Goal: Task Accomplishment & Management: Use online tool/utility

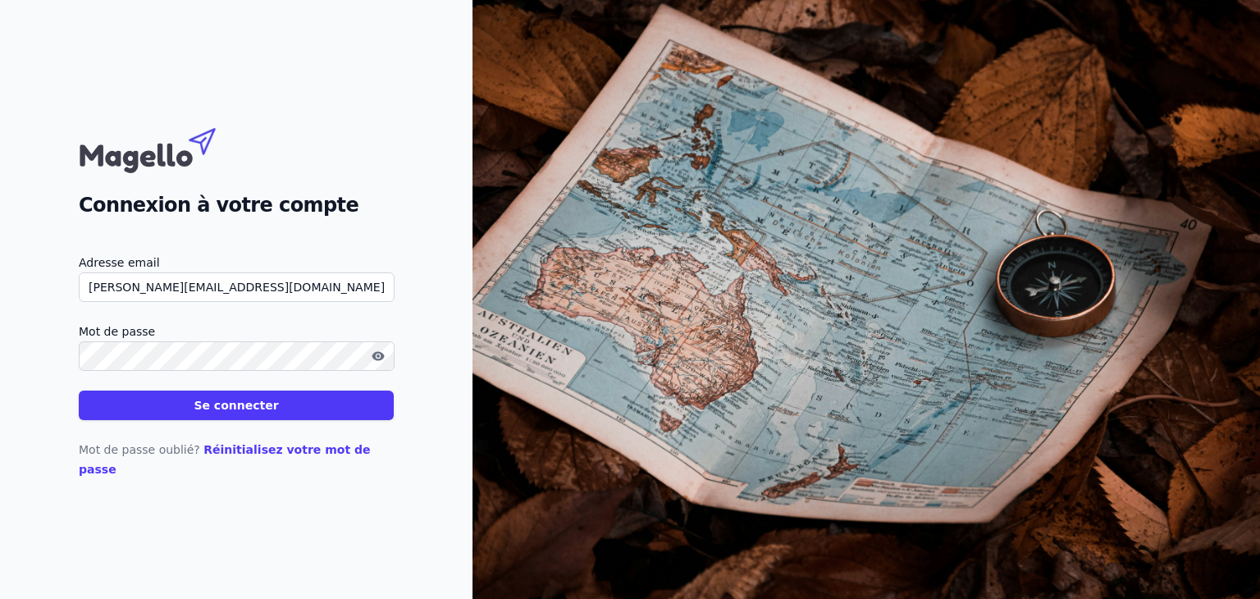
click at [94, 414] on button "Se connecter" at bounding box center [236, 405] width 315 height 30
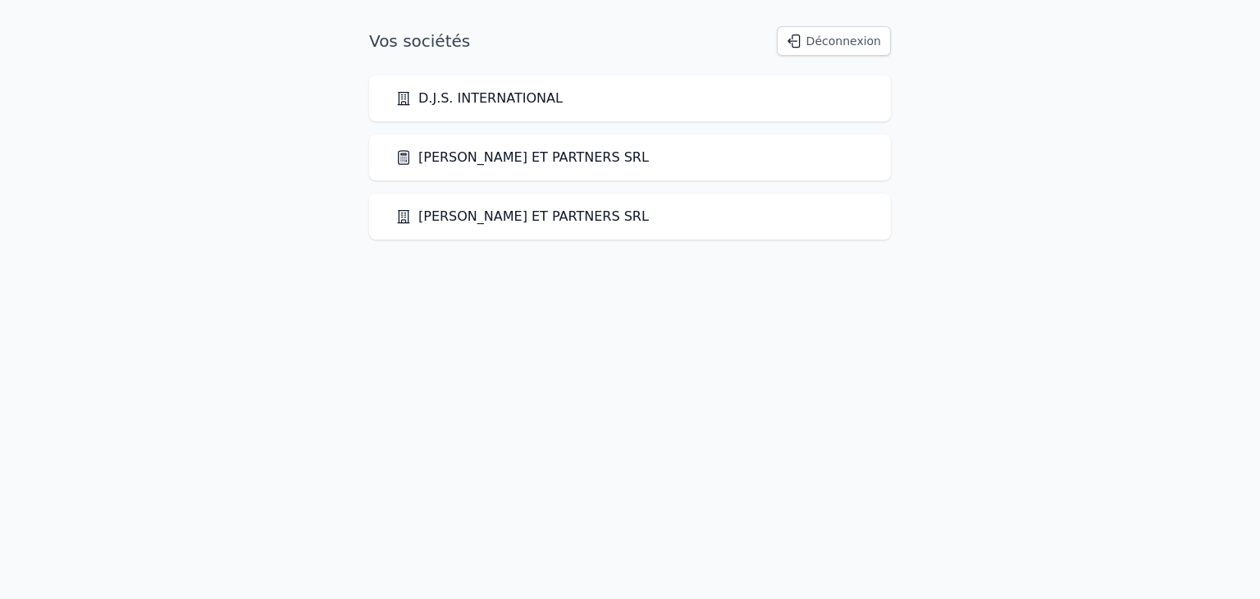
click at [530, 162] on link "[PERSON_NAME] ET PARTNERS SRL" at bounding box center [521, 158] width 253 height 20
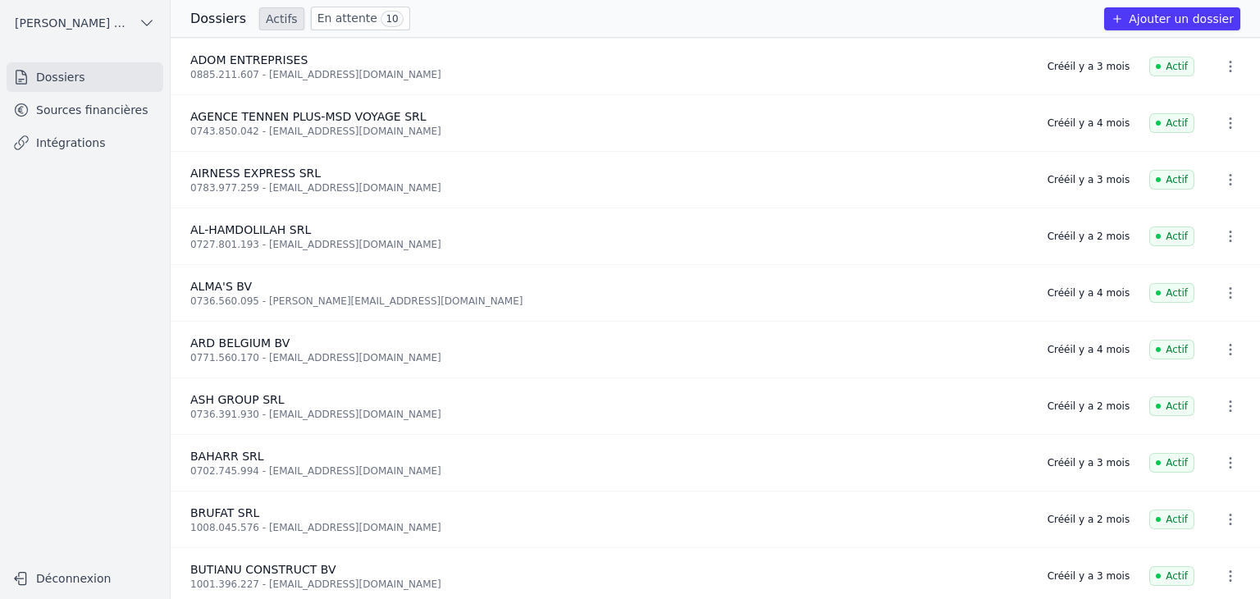
click at [91, 115] on link "Sources financières" at bounding box center [85, 110] width 157 height 30
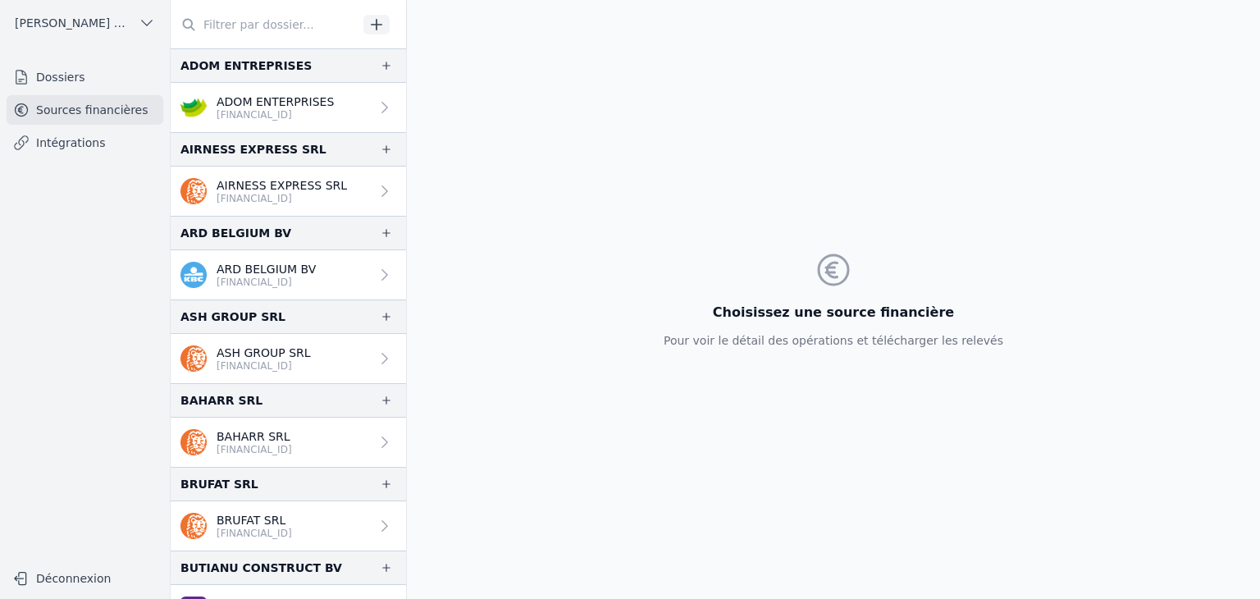
click at [253, 280] on p "[FINANCIAL_ID]" at bounding box center [266, 282] width 99 height 13
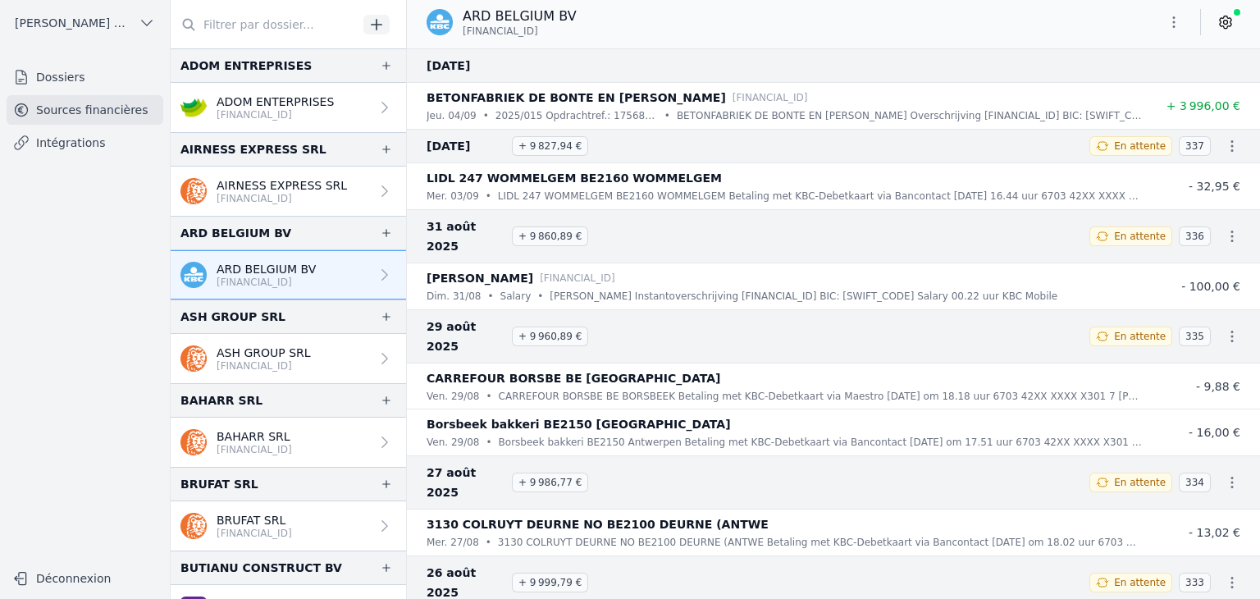
click at [247, 353] on p "ASH GROUP SRL" at bounding box center [264, 353] width 94 height 16
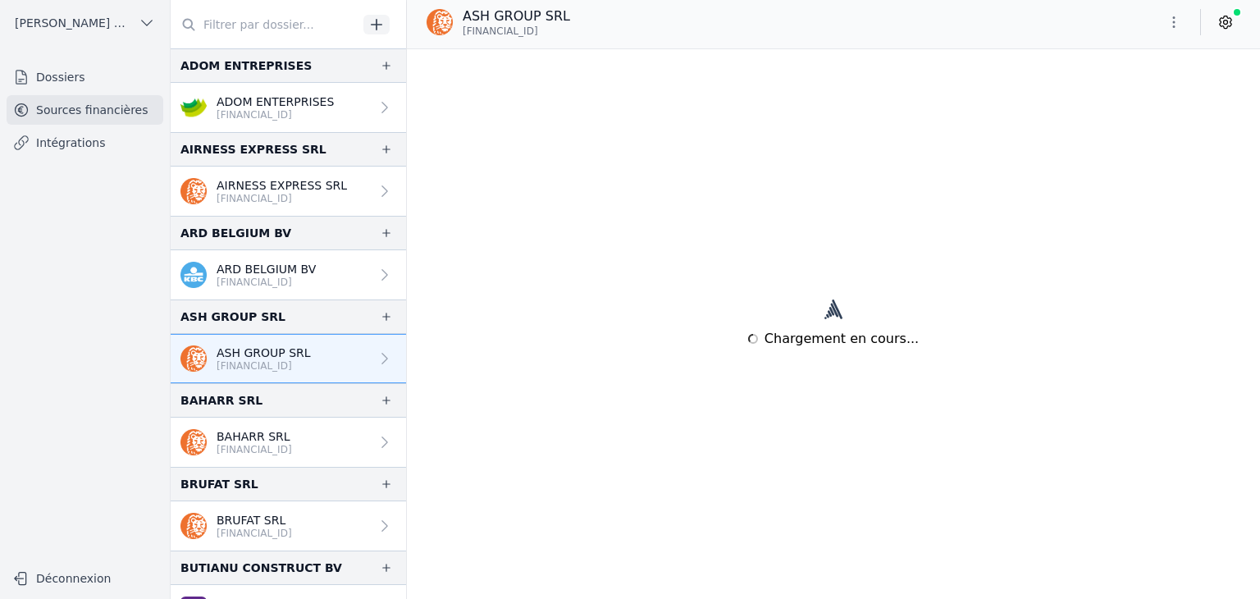
click at [268, 449] on p "[FINANCIAL_ID]" at bounding box center [254, 449] width 75 height 13
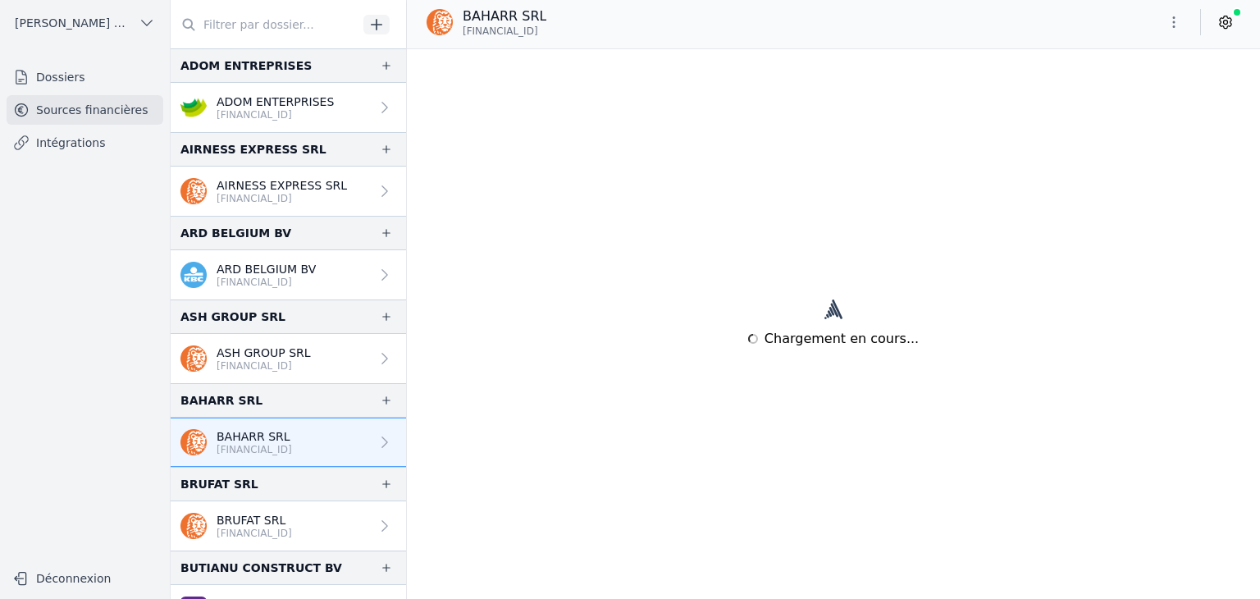
scroll to position [246, 0]
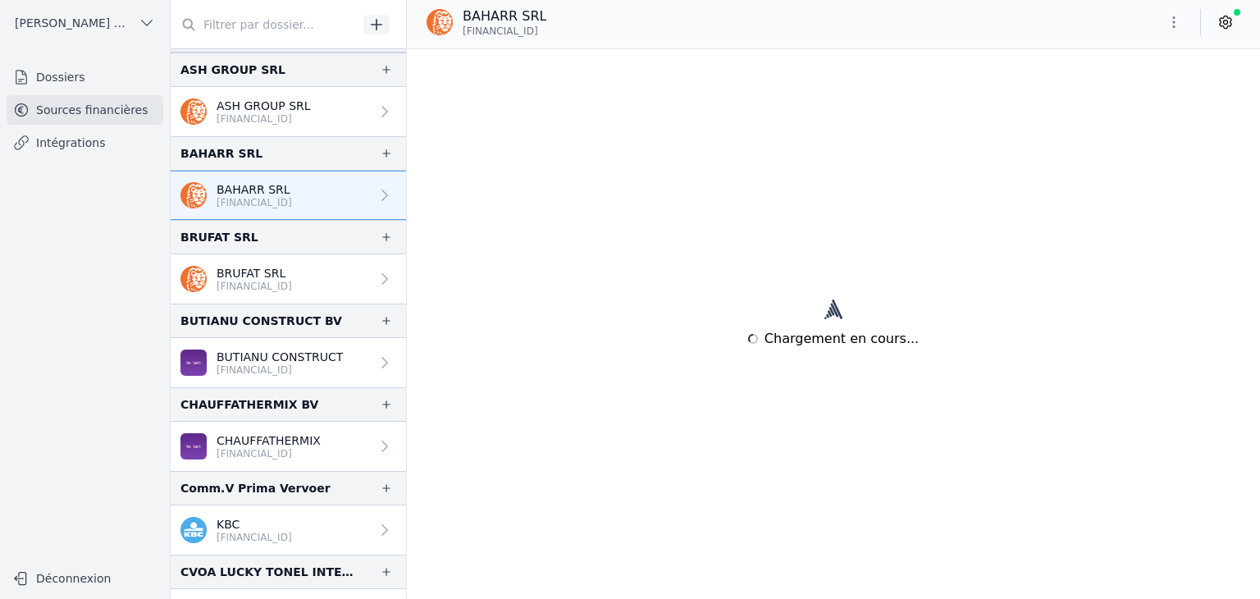
click at [249, 290] on link "BRUFAT SRL [FINANCIAL_ID]" at bounding box center [288, 278] width 235 height 49
click at [240, 280] on p "[FINANCIAL_ID]" at bounding box center [254, 286] width 75 height 13
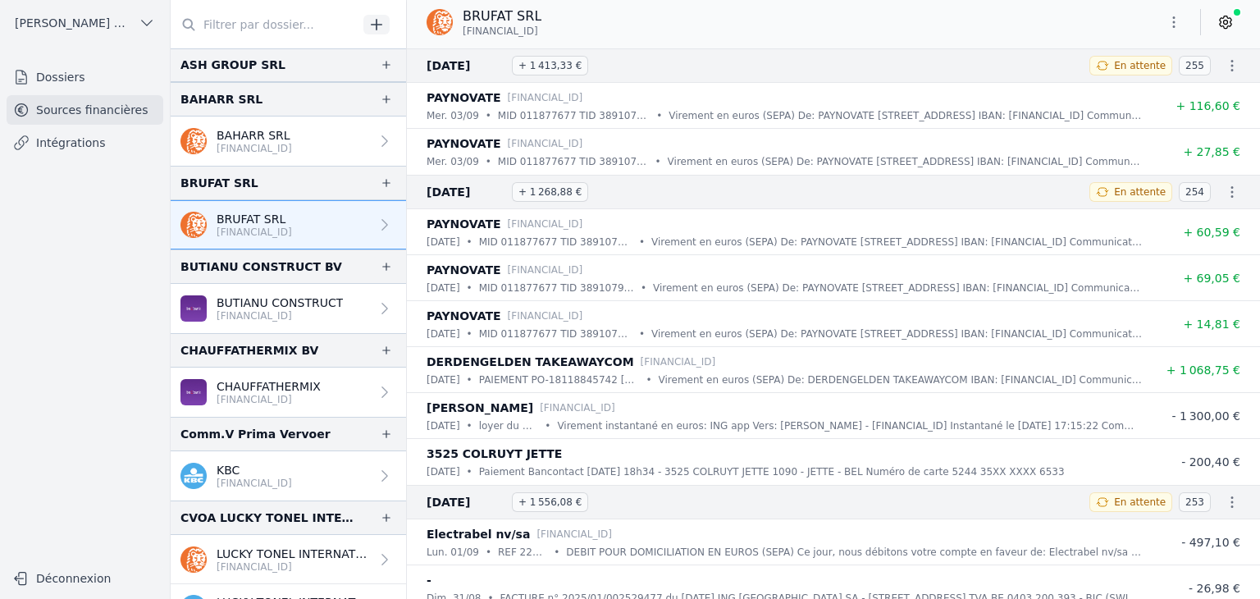
scroll to position [328, 0]
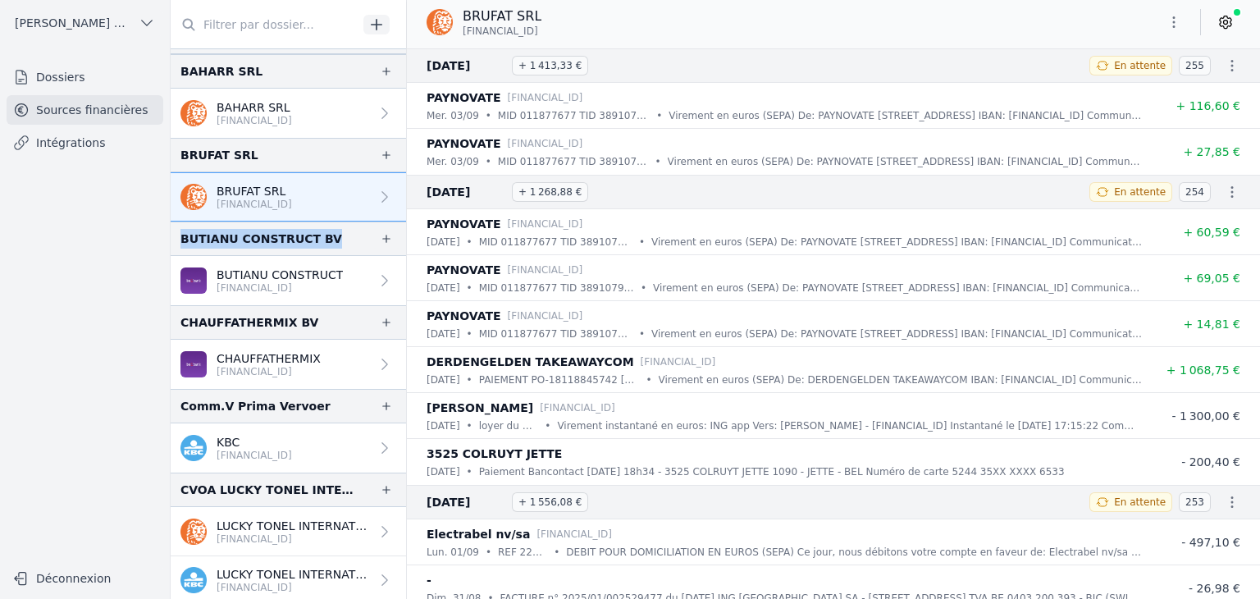
drag, startPoint x: 180, startPoint y: 234, endPoint x: 321, endPoint y: 245, distance: 140.8
click at [321, 245] on div "BUTIANU CONSTRUCT BV" at bounding box center [288, 238] width 235 height 34
click at [267, 367] on p "[FINANCIAL_ID]" at bounding box center [269, 371] width 104 height 13
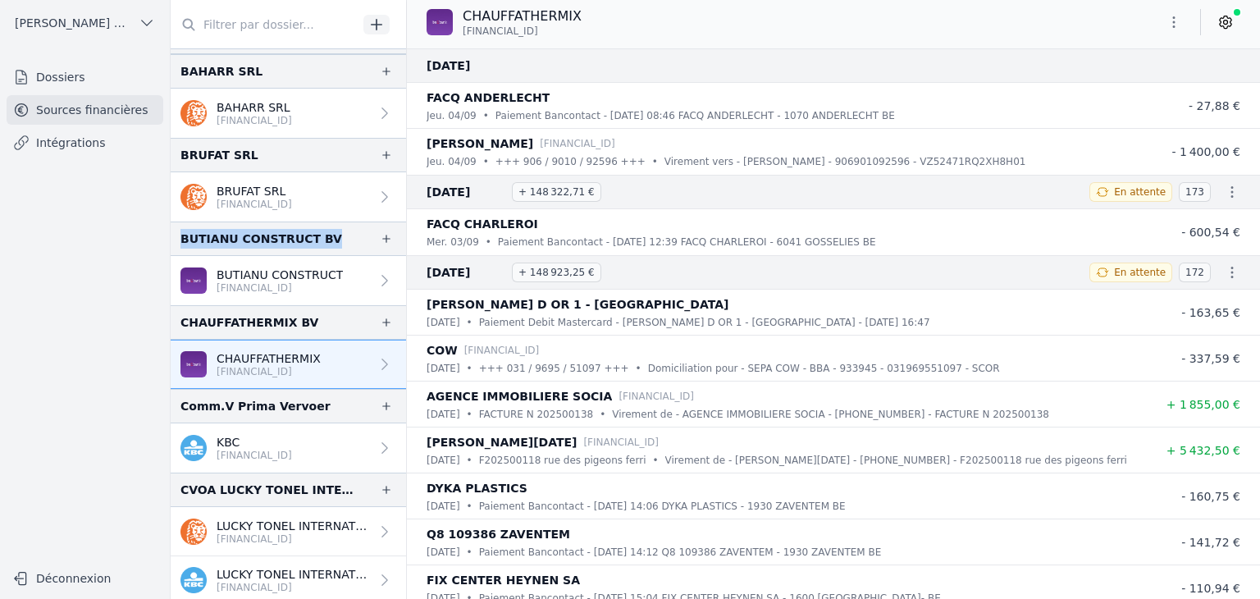
click at [246, 449] on p "[FINANCIAL_ID]" at bounding box center [254, 455] width 75 height 13
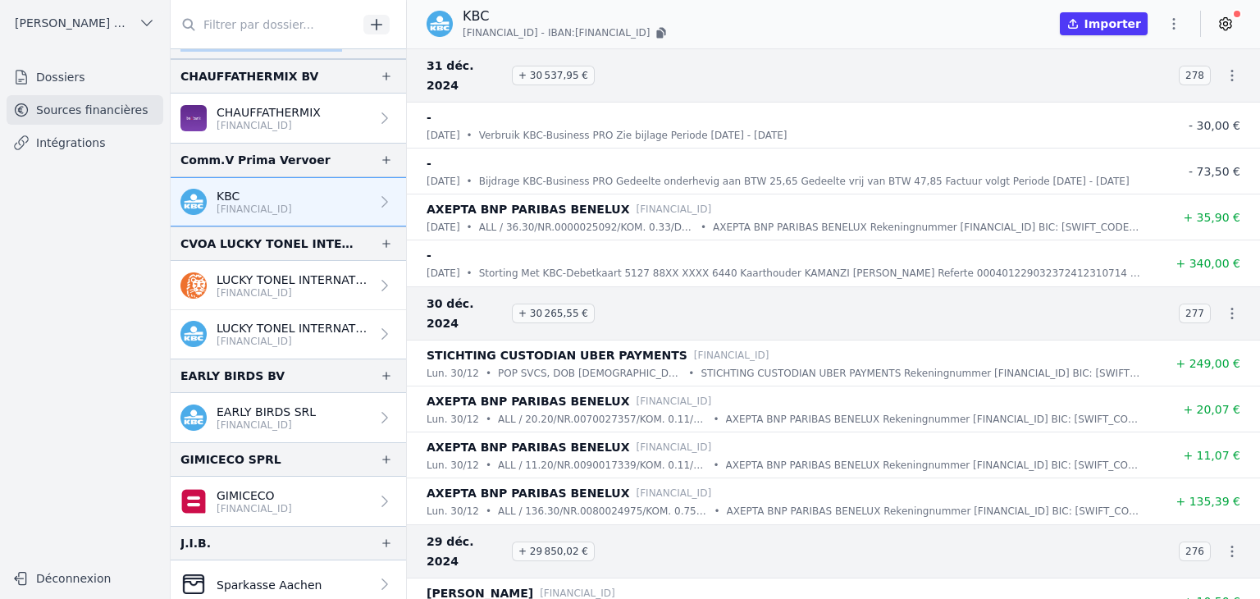
scroll to position [574, 0]
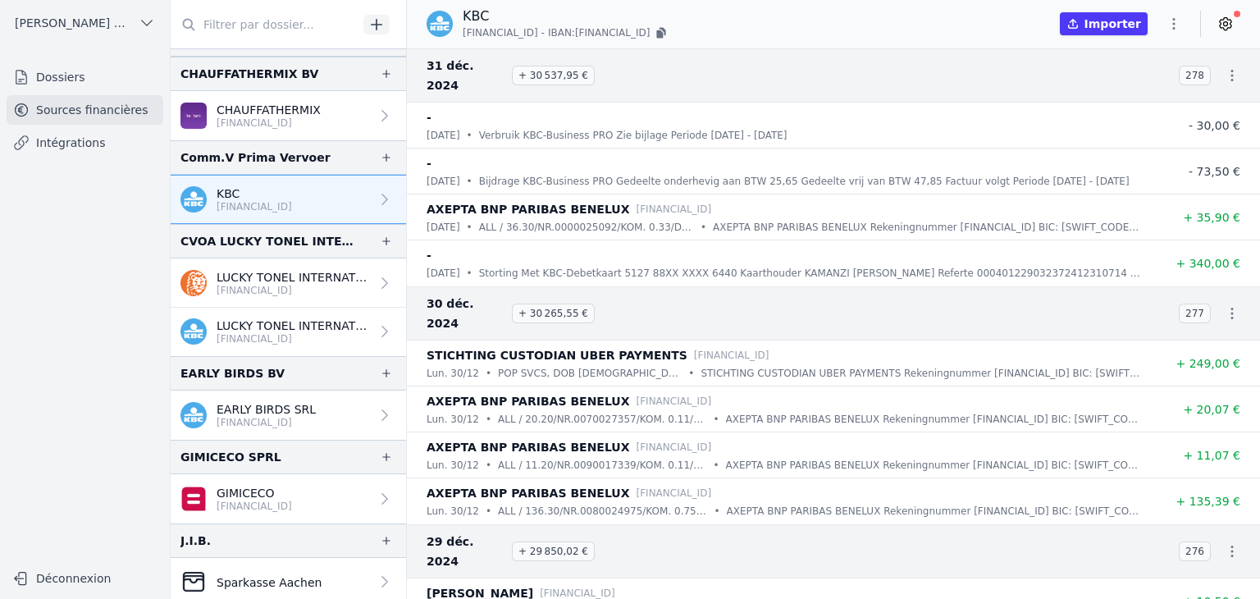
click at [256, 332] on p "[FINANCIAL_ID]" at bounding box center [293, 338] width 153 height 13
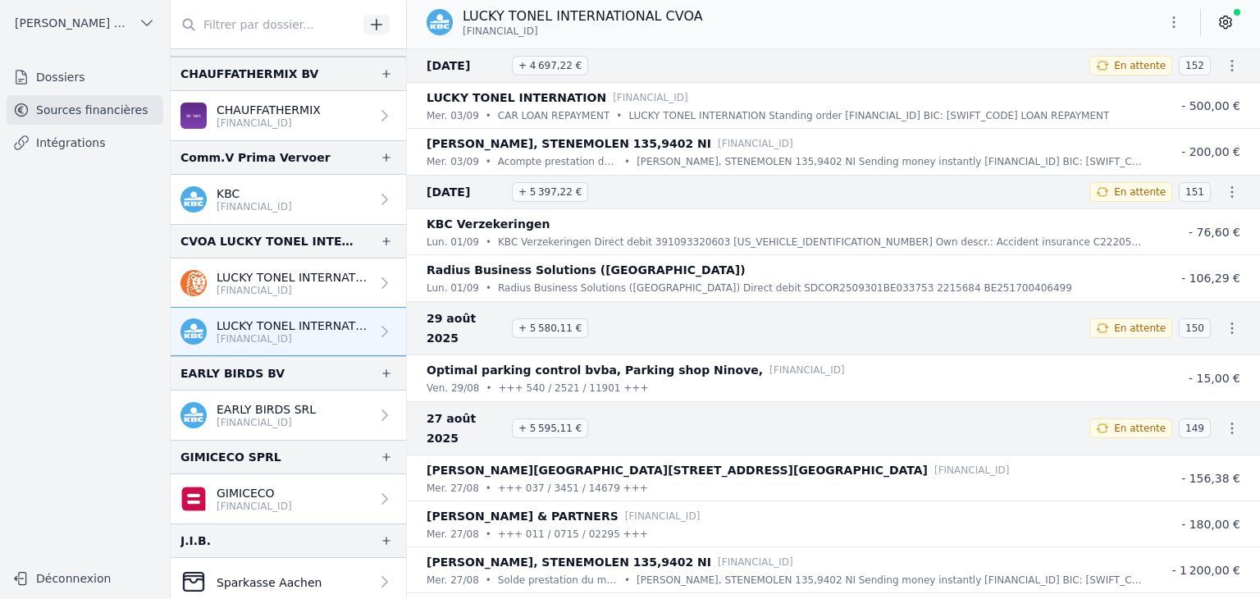
click at [247, 285] on p "[FINANCIAL_ID]" at bounding box center [293, 290] width 153 height 13
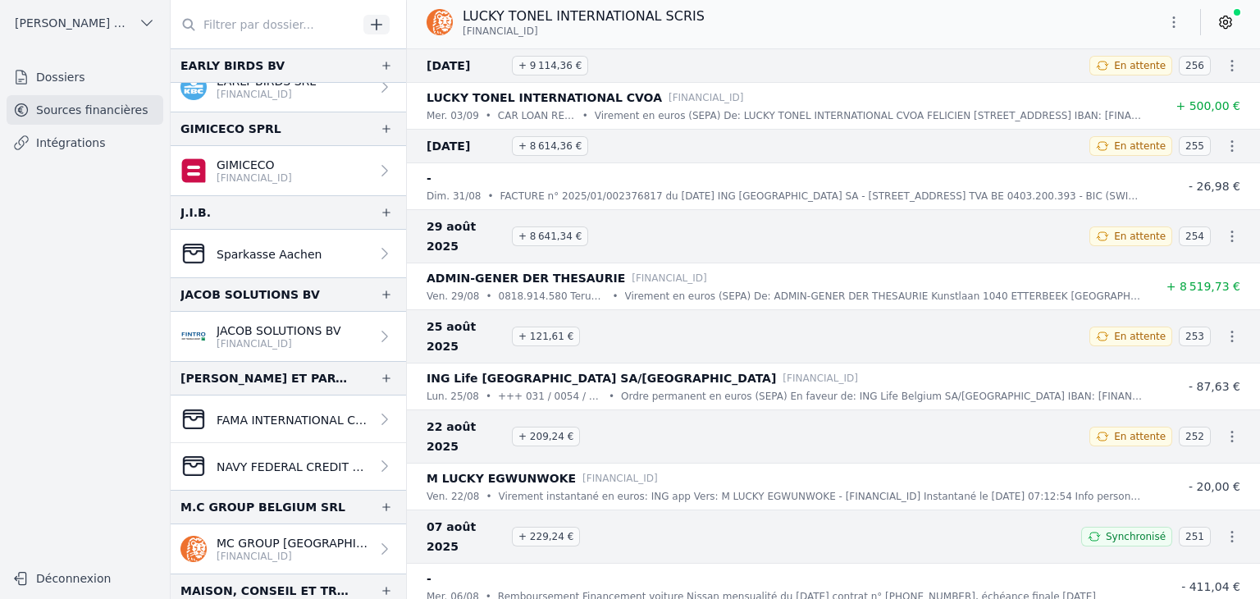
scroll to position [902, 0]
click at [261, 340] on p "[FINANCIAL_ID]" at bounding box center [279, 342] width 125 height 13
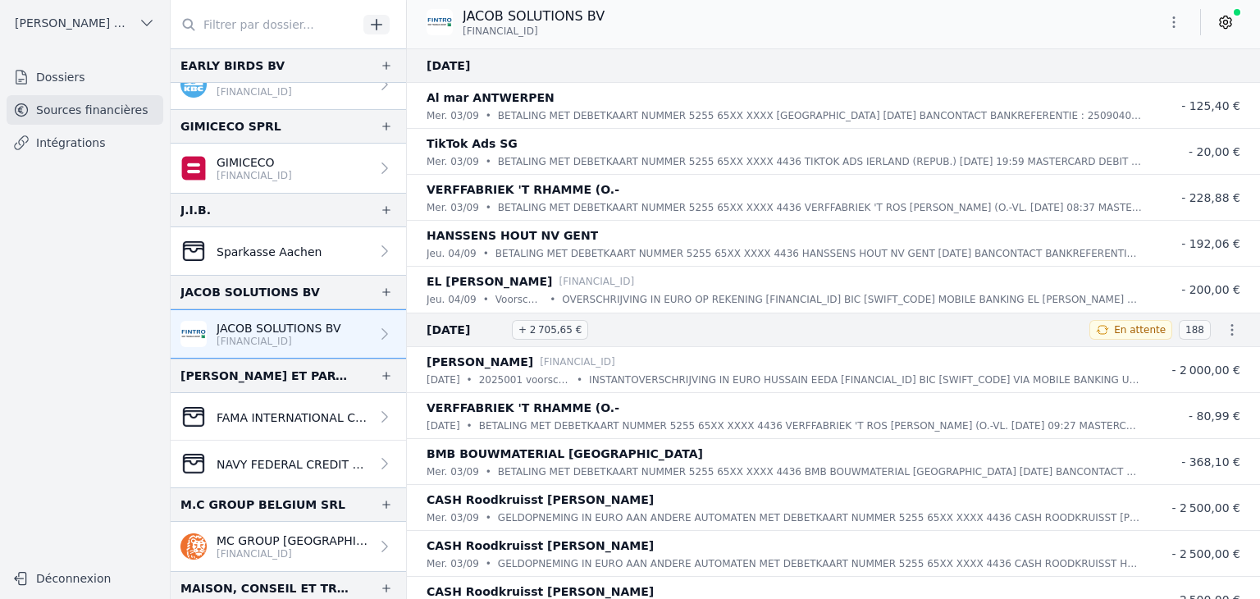
drag, startPoint x: 427, startPoint y: 69, endPoint x: 561, endPoint y: 80, distance: 135.0
click at [561, 80] on div "[DATE]" at bounding box center [833, 65] width 853 height 34
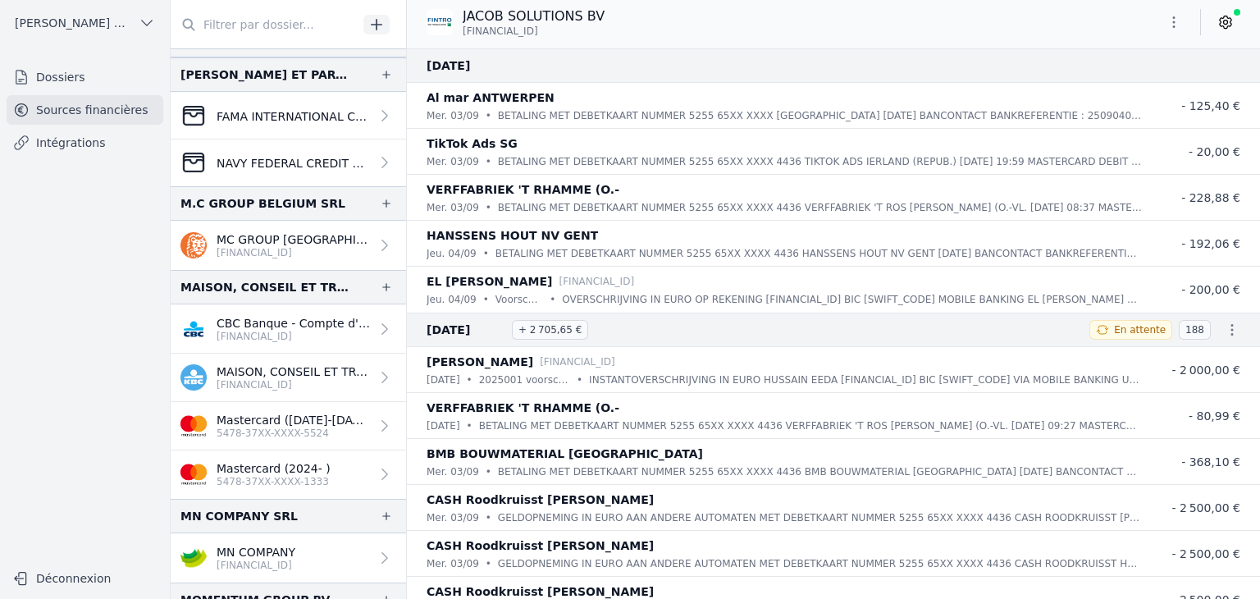
scroll to position [1313, 0]
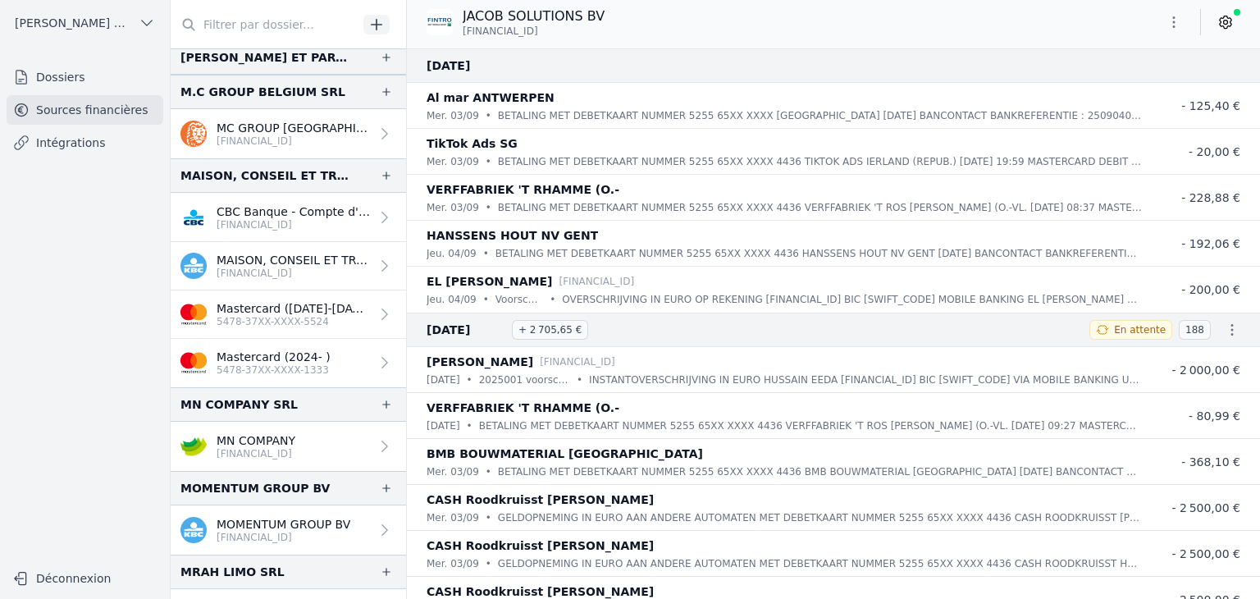
click at [263, 142] on p "[FINANCIAL_ID]" at bounding box center [293, 141] width 153 height 13
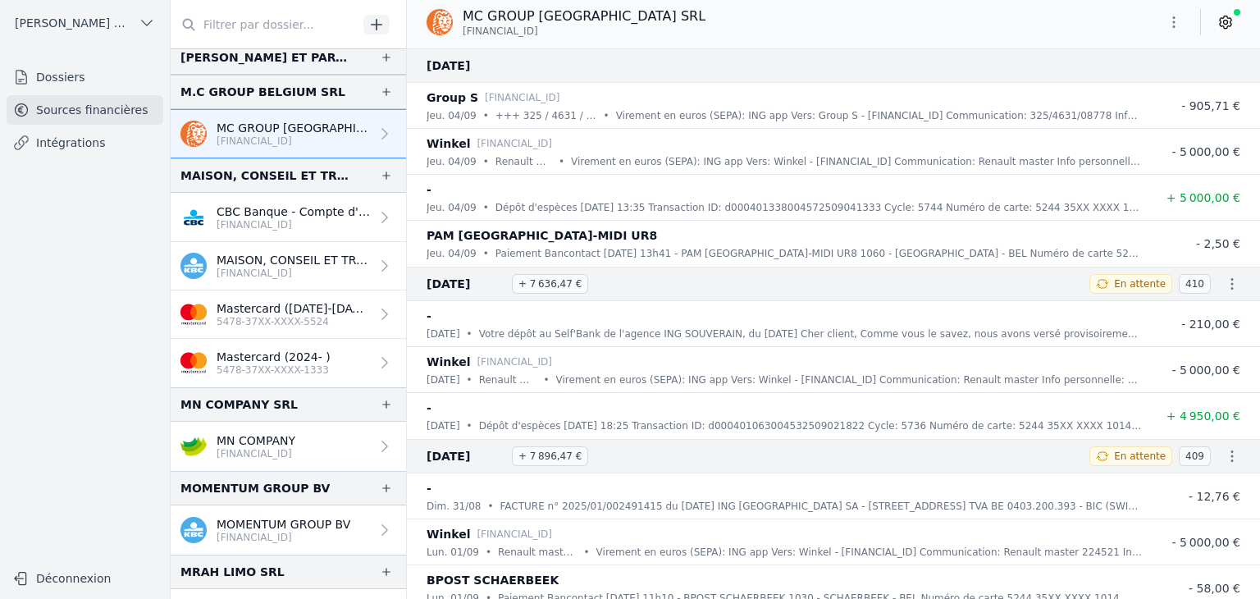
drag, startPoint x: 467, startPoint y: 20, endPoint x: 648, endPoint y: 28, distance: 181.5
click at [648, 28] on div "MC GROUP [GEOGRAPHIC_DATA] SRL [FINANCIAL_ID]" at bounding box center [833, 22] width 853 height 31
click at [587, 37] on p "[FINANCIAL_ID]" at bounding box center [584, 31] width 243 height 13
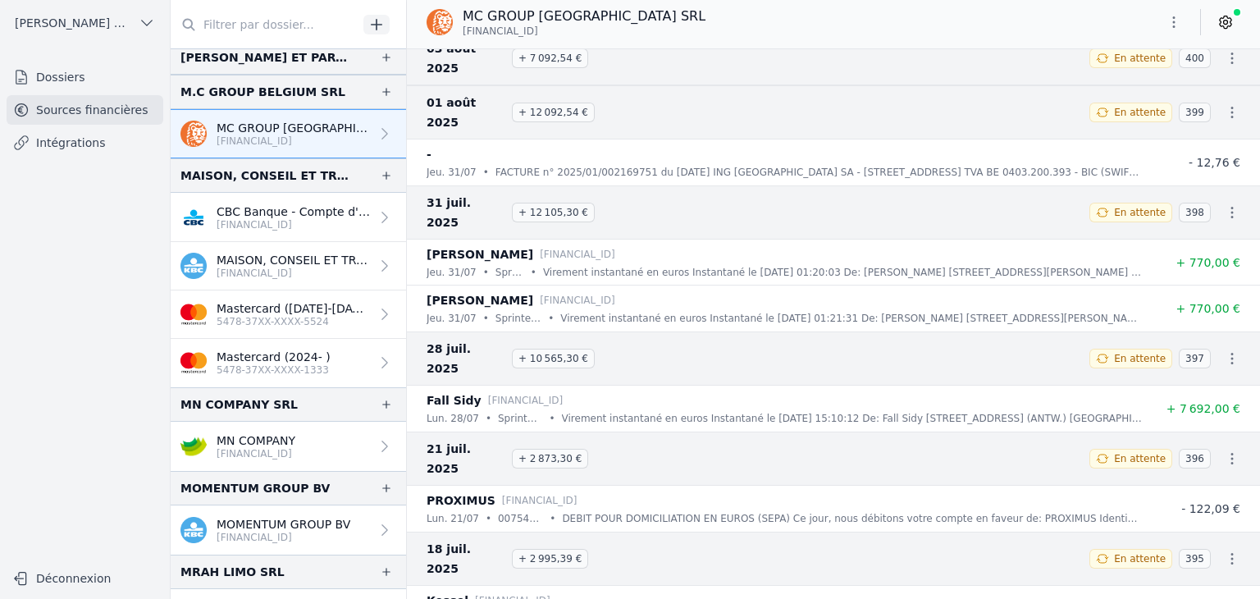
scroll to position [1553, 0]
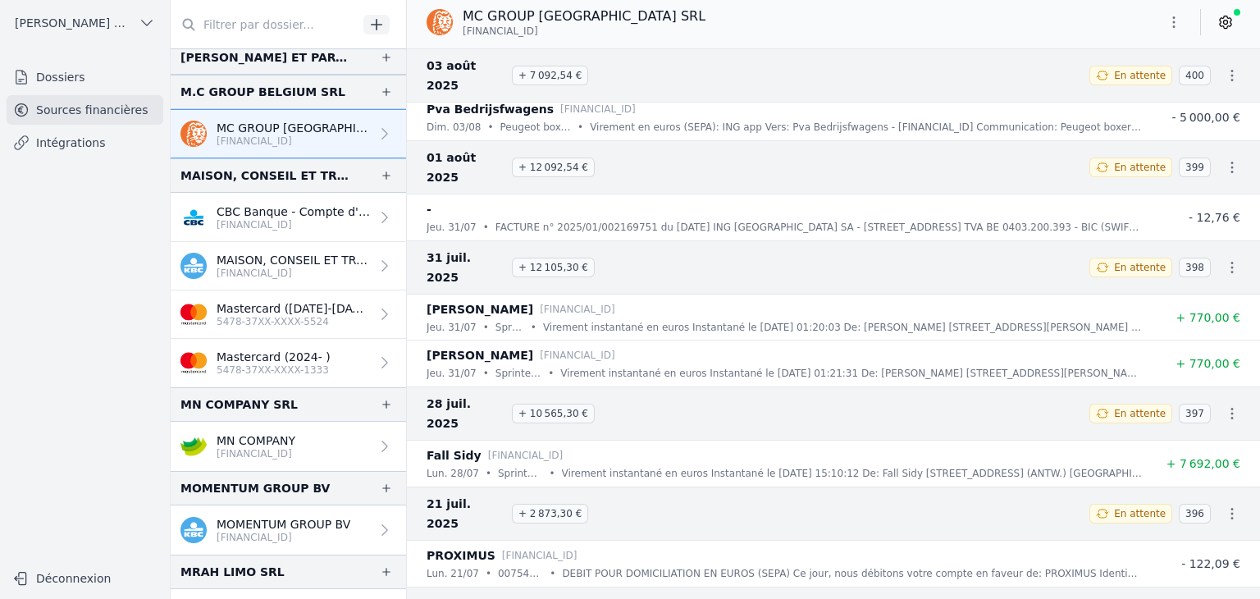
click at [1231, 70] on icon "button" at bounding box center [1232, 75] width 2 height 11
click at [1175, 30] on div at bounding box center [630, 299] width 1260 height 599
click at [1171, 21] on icon "button" at bounding box center [1174, 22] width 16 height 16
click at [1121, 84] on button "Exporter" at bounding box center [1134, 87] width 118 height 30
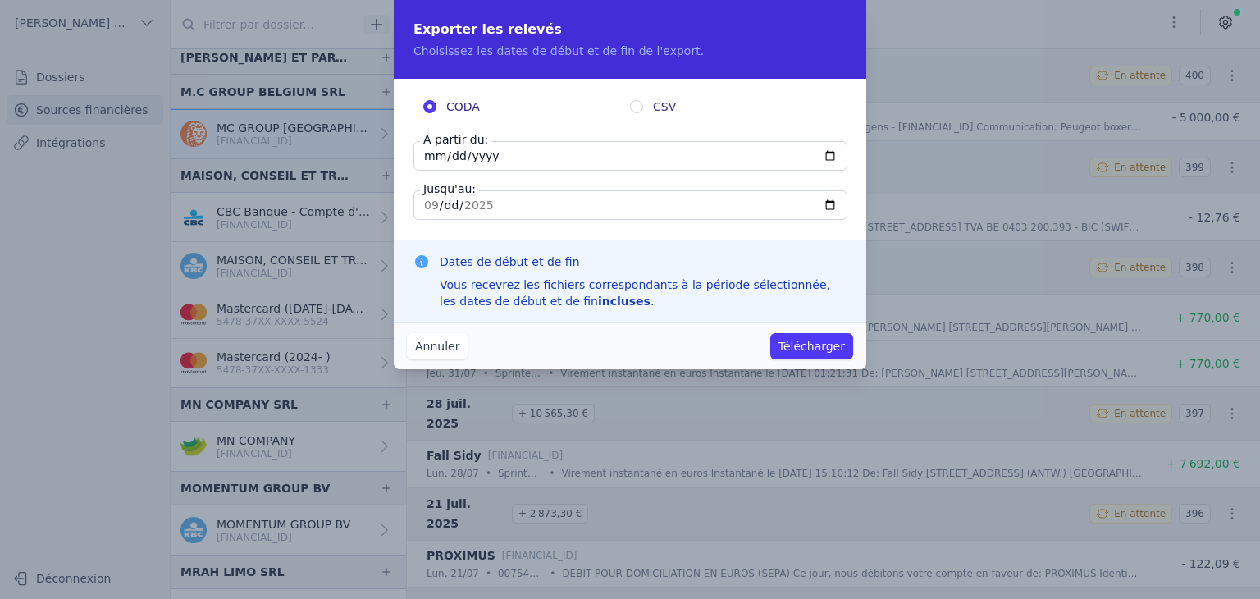
click at [430, 158] on input "[DATE]" at bounding box center [630, 156] width 434 height 30
type input "[DATE]"
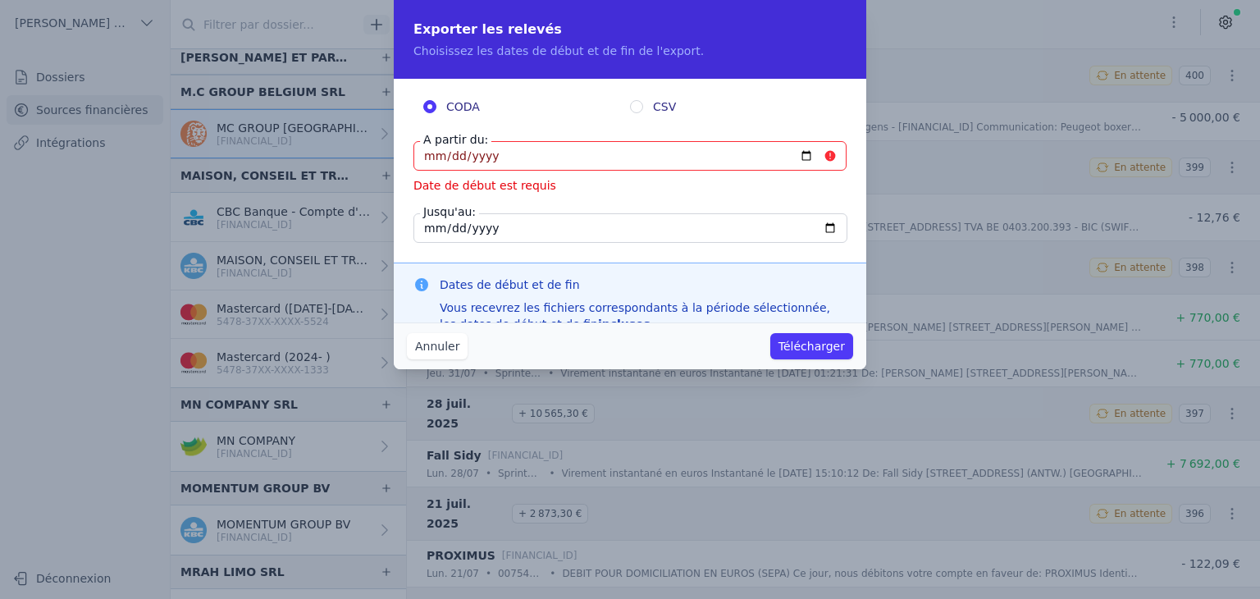
type input "[DATE]"
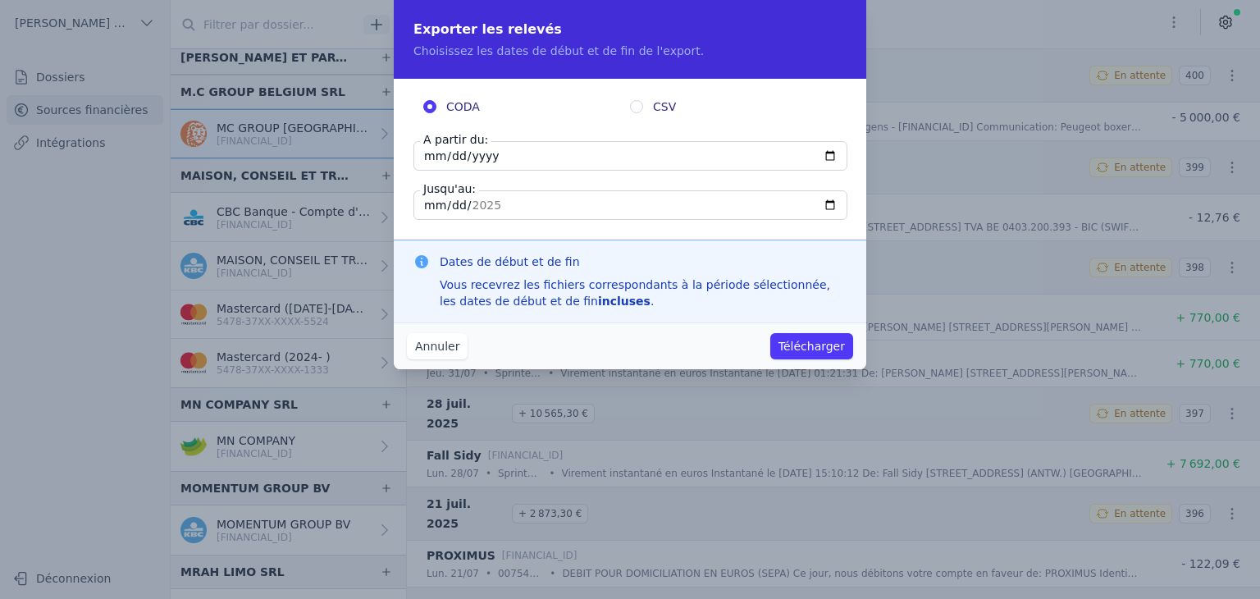
click at [797, 355] on button "Télécharger" at bounding box center [811, 346] width 83 height 26
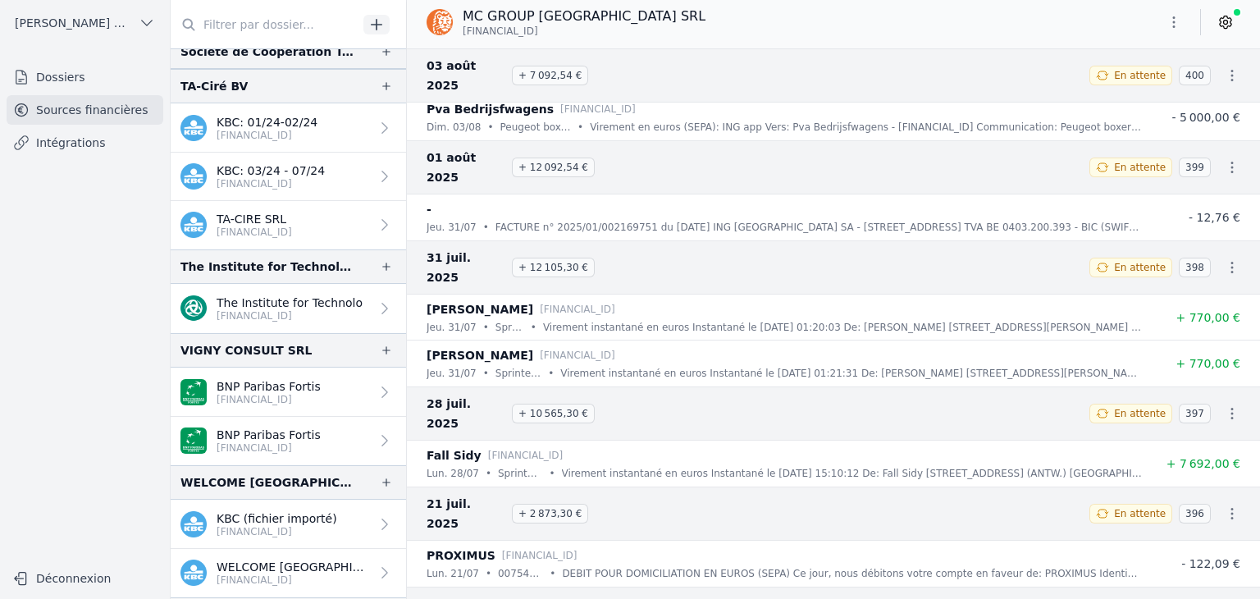
scroll to position [3211, 0]
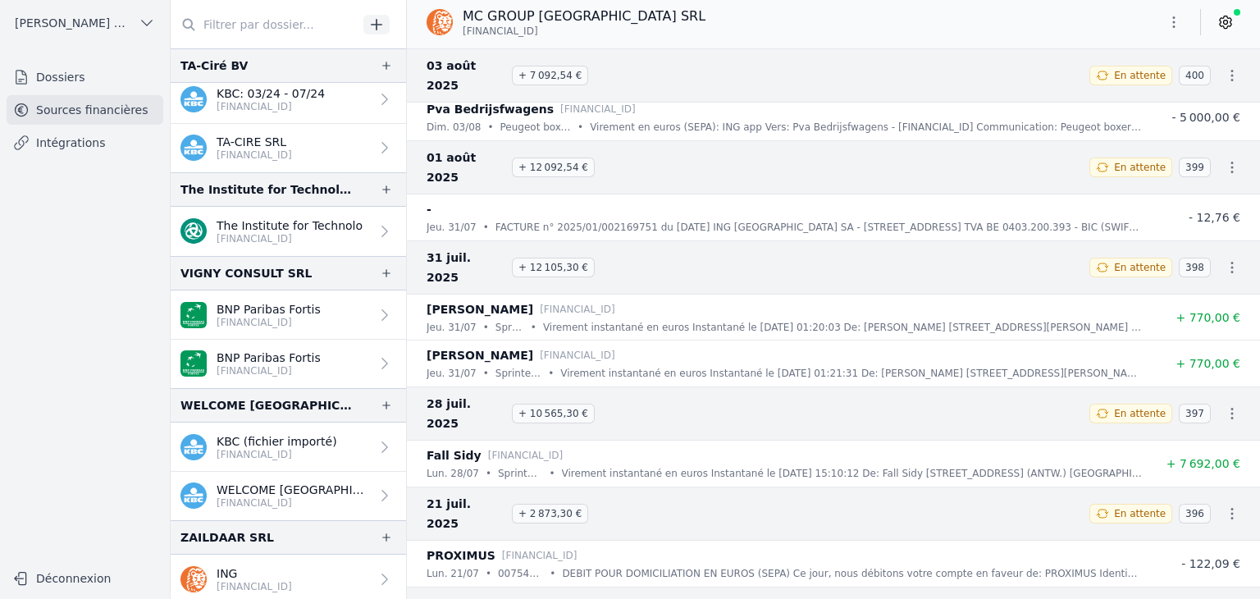
click at [259, 573] on p "ING" at bounding box center [254, 573] width 75 height 16
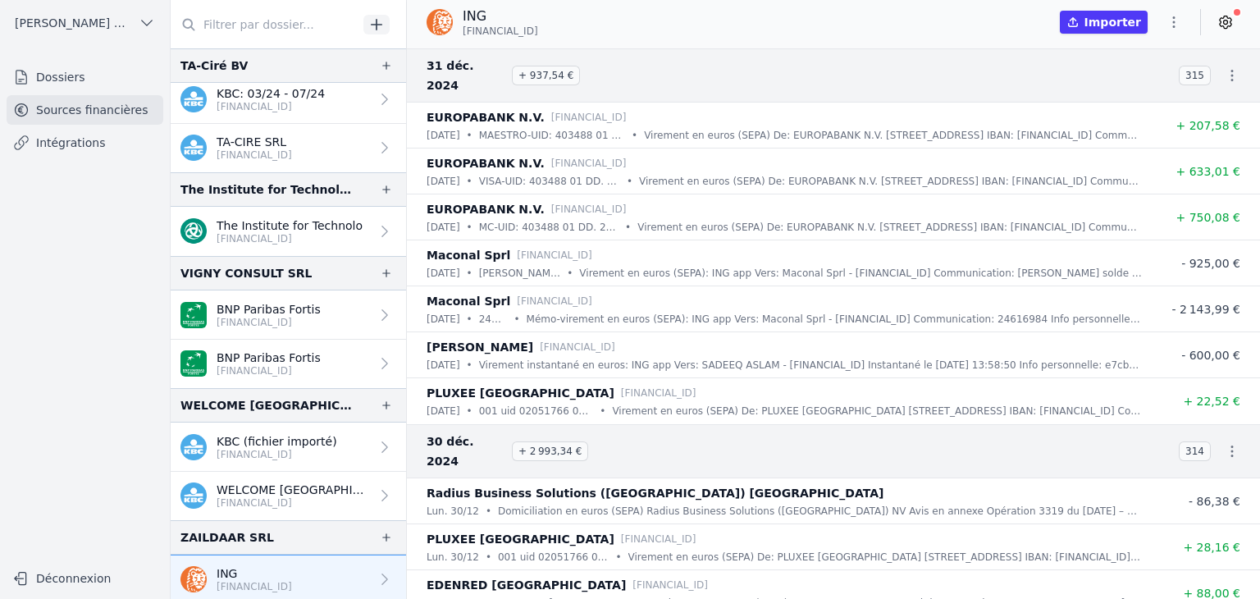
click at [277, 456] on p "[FINANCIAL_ID]" at bounding box center [277, 454] width 121 height 13
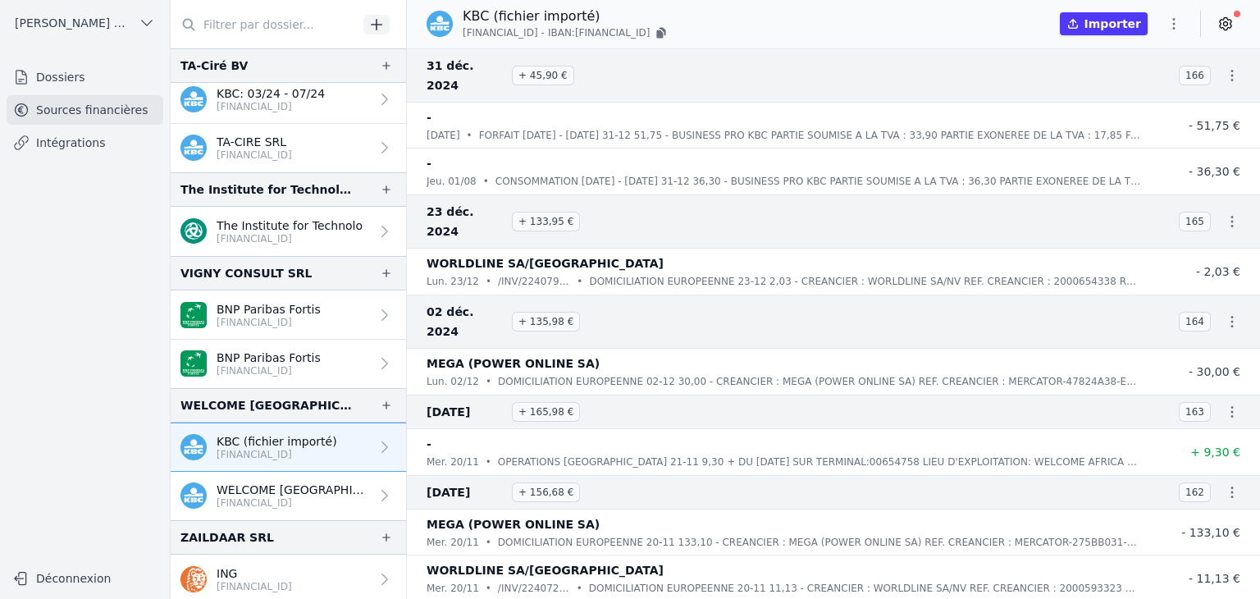
click at [244, 235] on p "[FINANCIAL_ID]" at bounding box center [290, 238] width 146 height 13
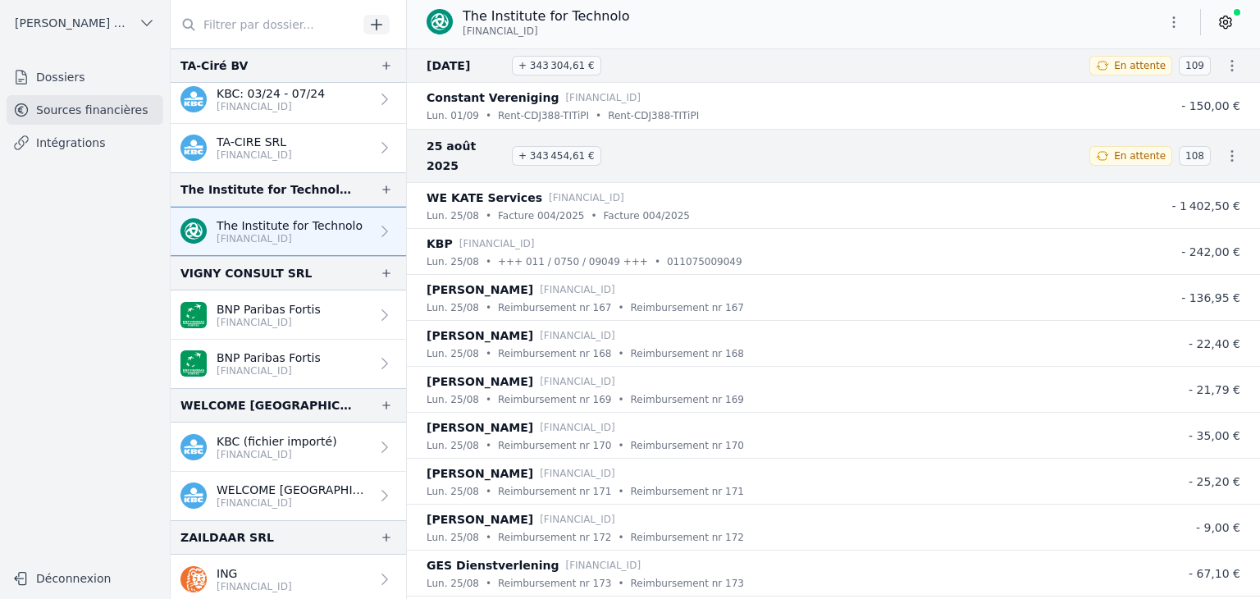
scroll to position [2965, 0]
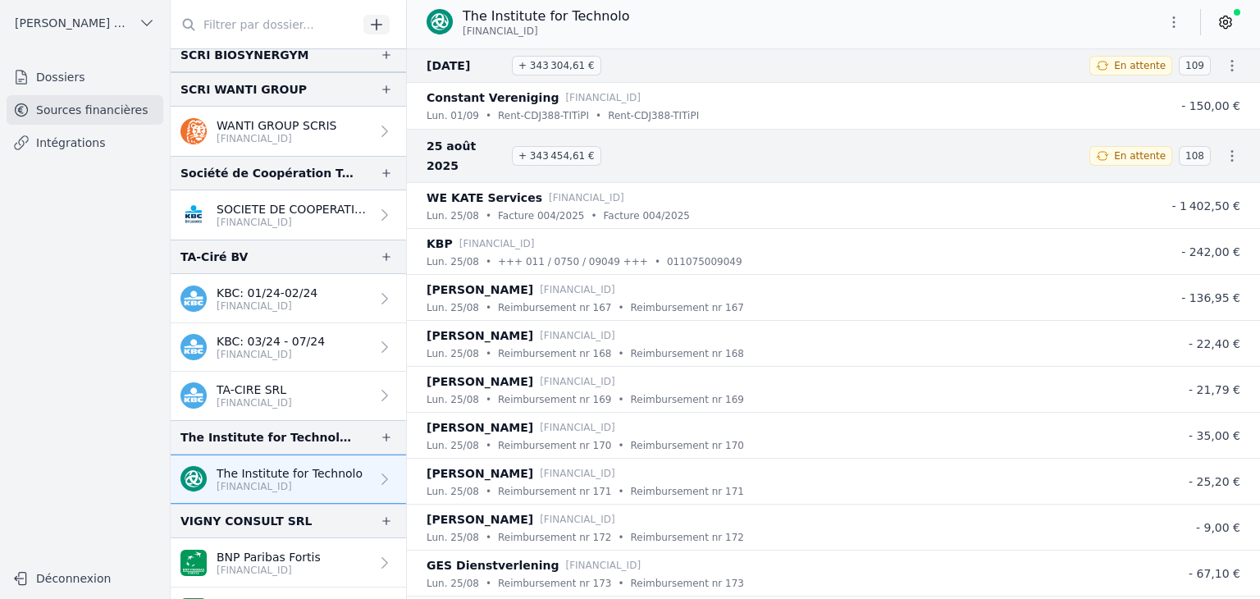
click at [240, 290] on p "KBC: 01/24-02/24" at bounding box center [267, 293] width 101 height 16
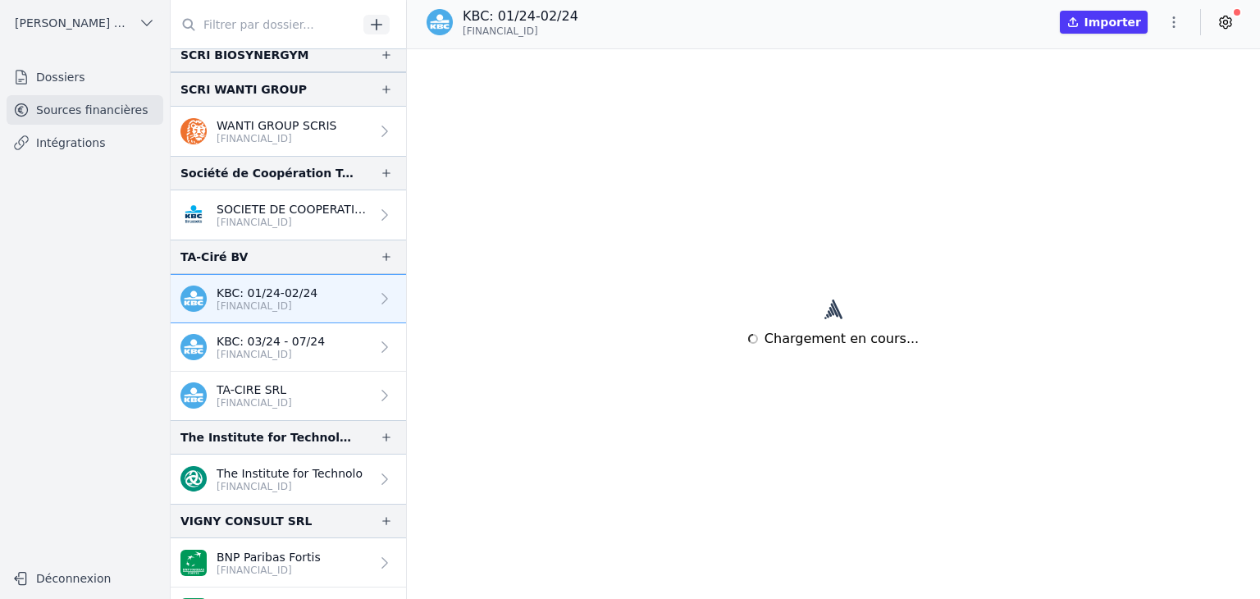
click at [230, 375] on link "TA-CIRE SRL [FINANCIAL_ID]" at bounding box center [288, 396] width 235 height 48
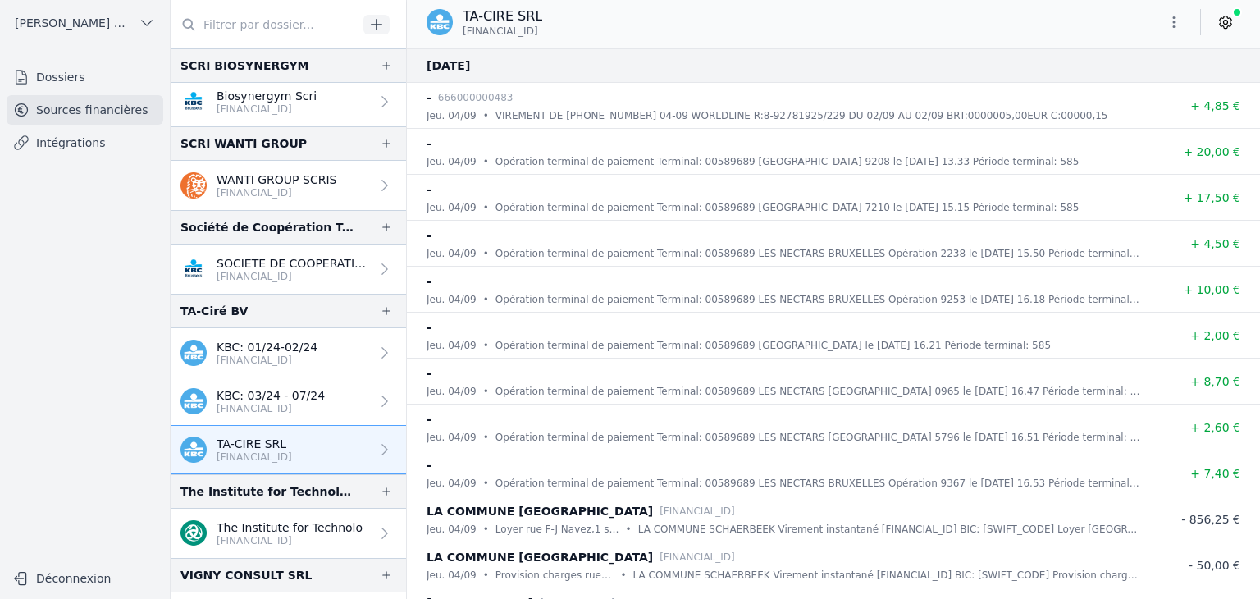
scroll to position [2883, 0]
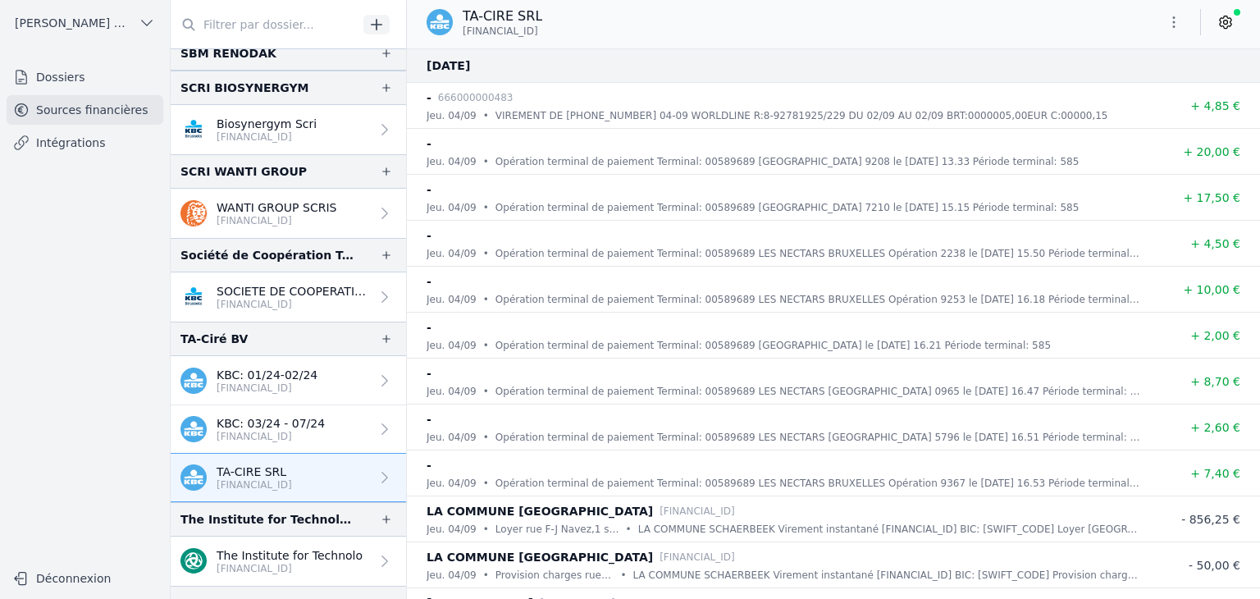
click at [240, 221] on p "[FINANCIAL_ID]" at bounding box center [277, 220] width 120 height 13
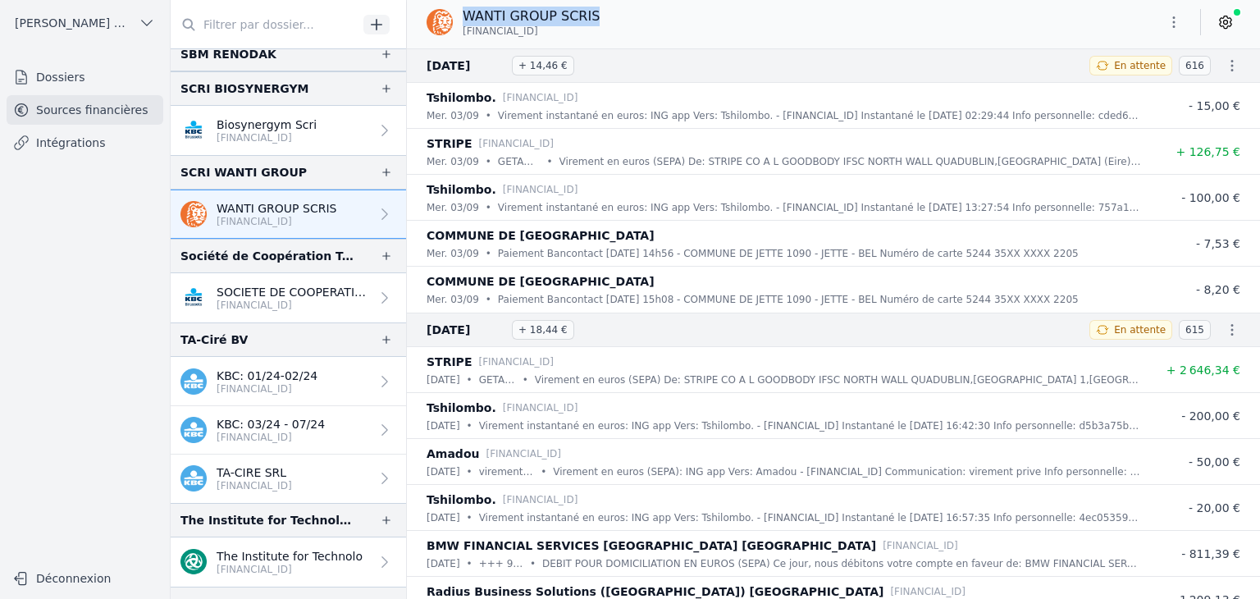
drag, startPoint x: 464, startPoint y: 11, endPoint x: 614, endPoint y: 22, distance: 149.7
click at [614, 22] on div "WANTI GROUP SCRIS [FINANCIAL_ID]" at bounding box center [833, 22] width 853 height 31
